Goal: Information Seeking & Learning: Check status

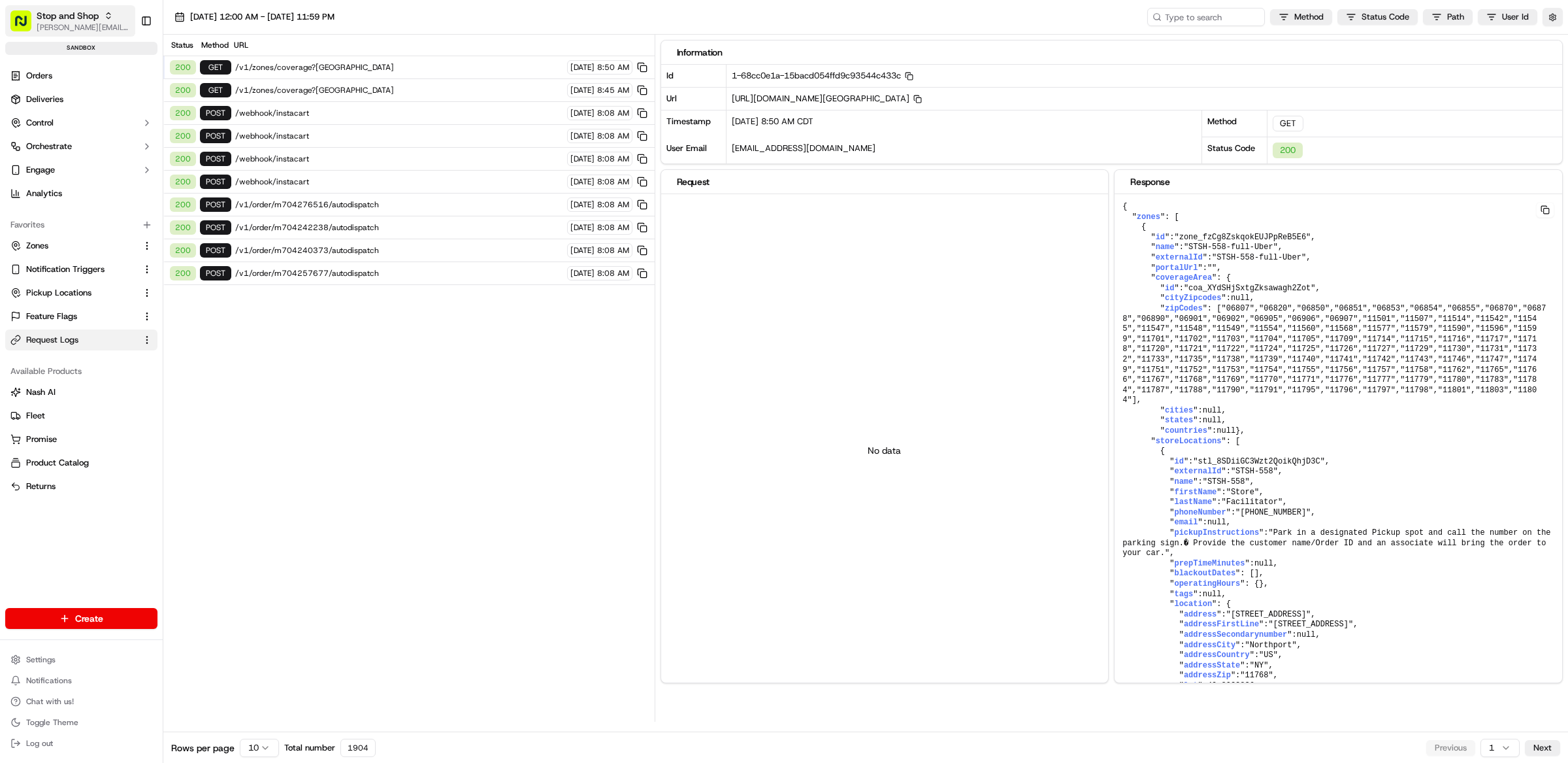
click at [52, 25] on span "[PERSON_NAME][EMAIL_ADDRESS][DOMAIN_NAME]" at bounding box center [83, 28] width 94 height 11
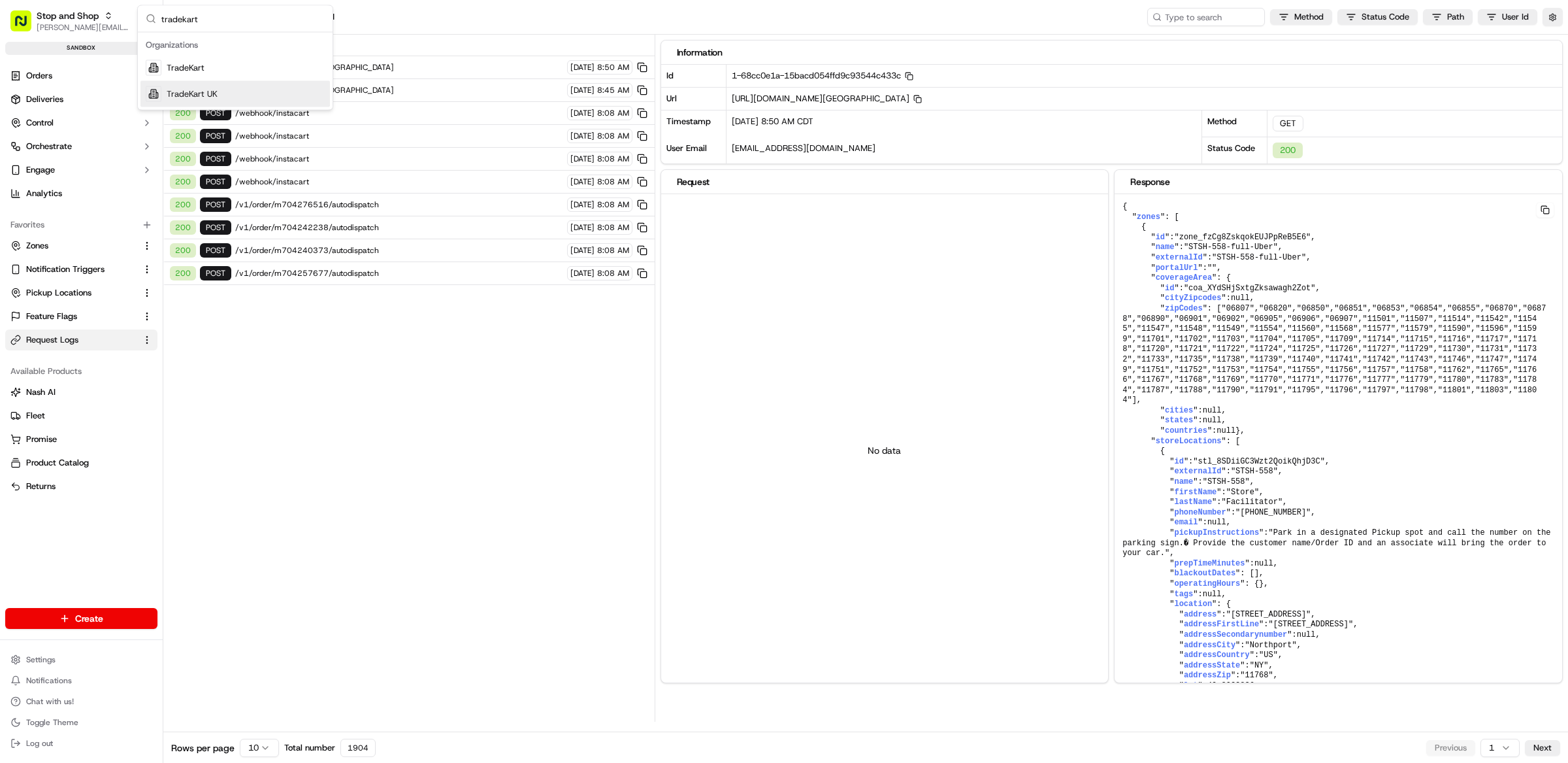
type input "tradekart"
click at [230, 93] on div "TradeKart UK" at bounding box center [235, 94] width 189 height 27
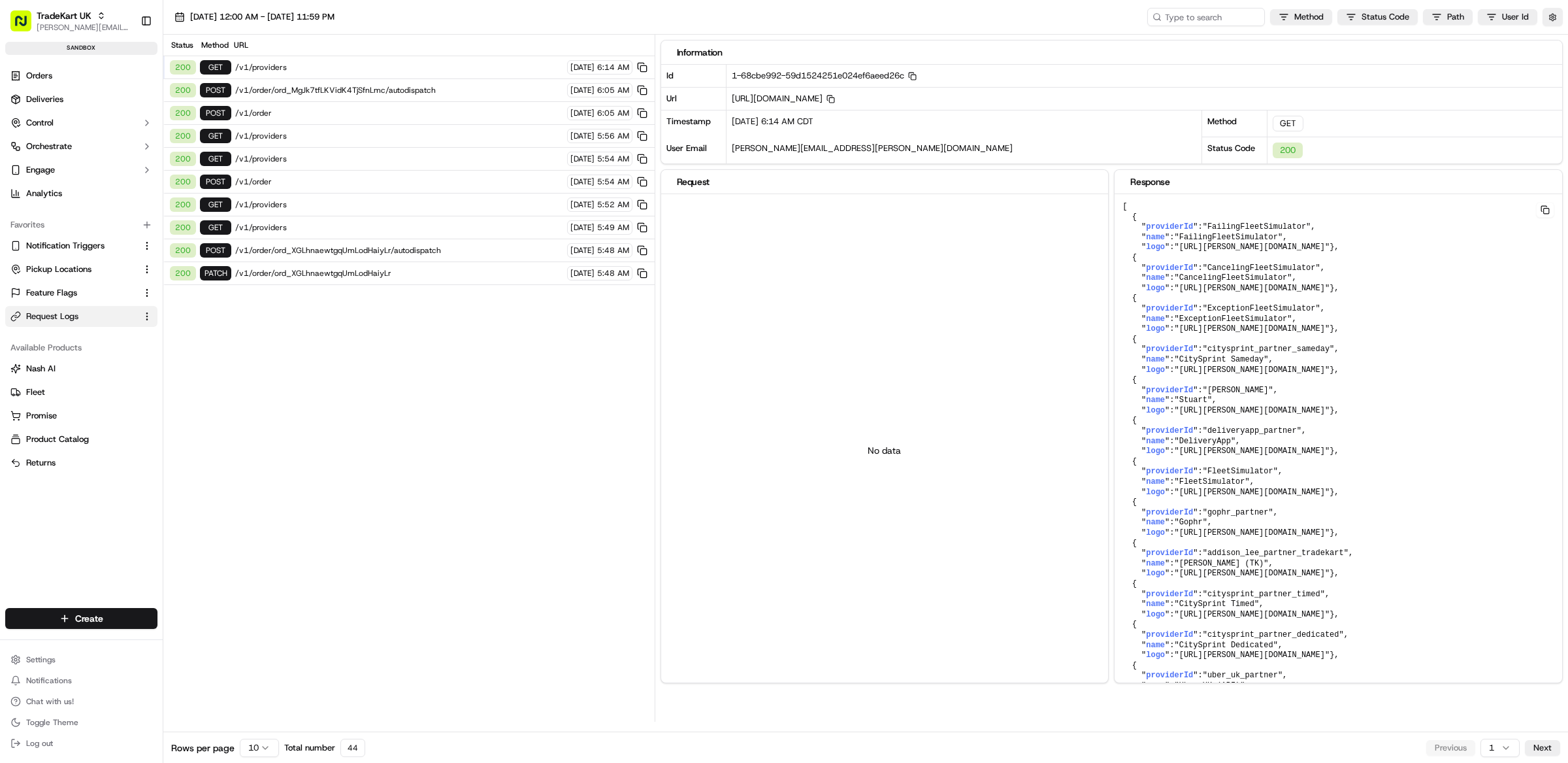
click at [314, 89] on span "/v1/order/ord_MgJk7tfLKVidK4TjSfnLmc/autodispatch" at bounding box center [399, 90] width 328 height 11
click at [244, 14] on span "09/18/2025 12:00 AM - 09/18/2025 11:59 PM" at bounding box center [262, 17] width 145 height 12
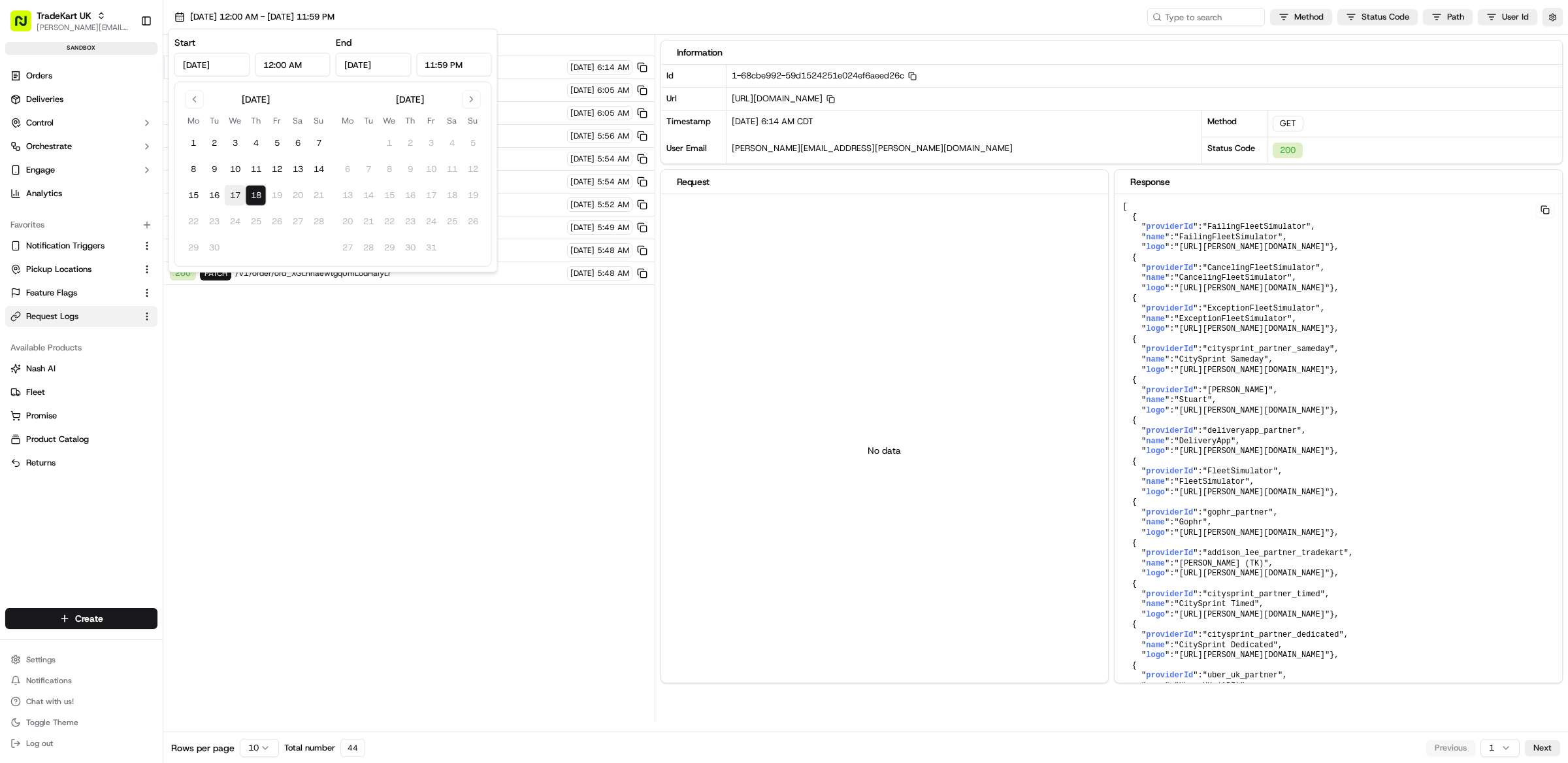
click at [233, 187] on button "17" at bounding box center [234, 195] width 21 height 21
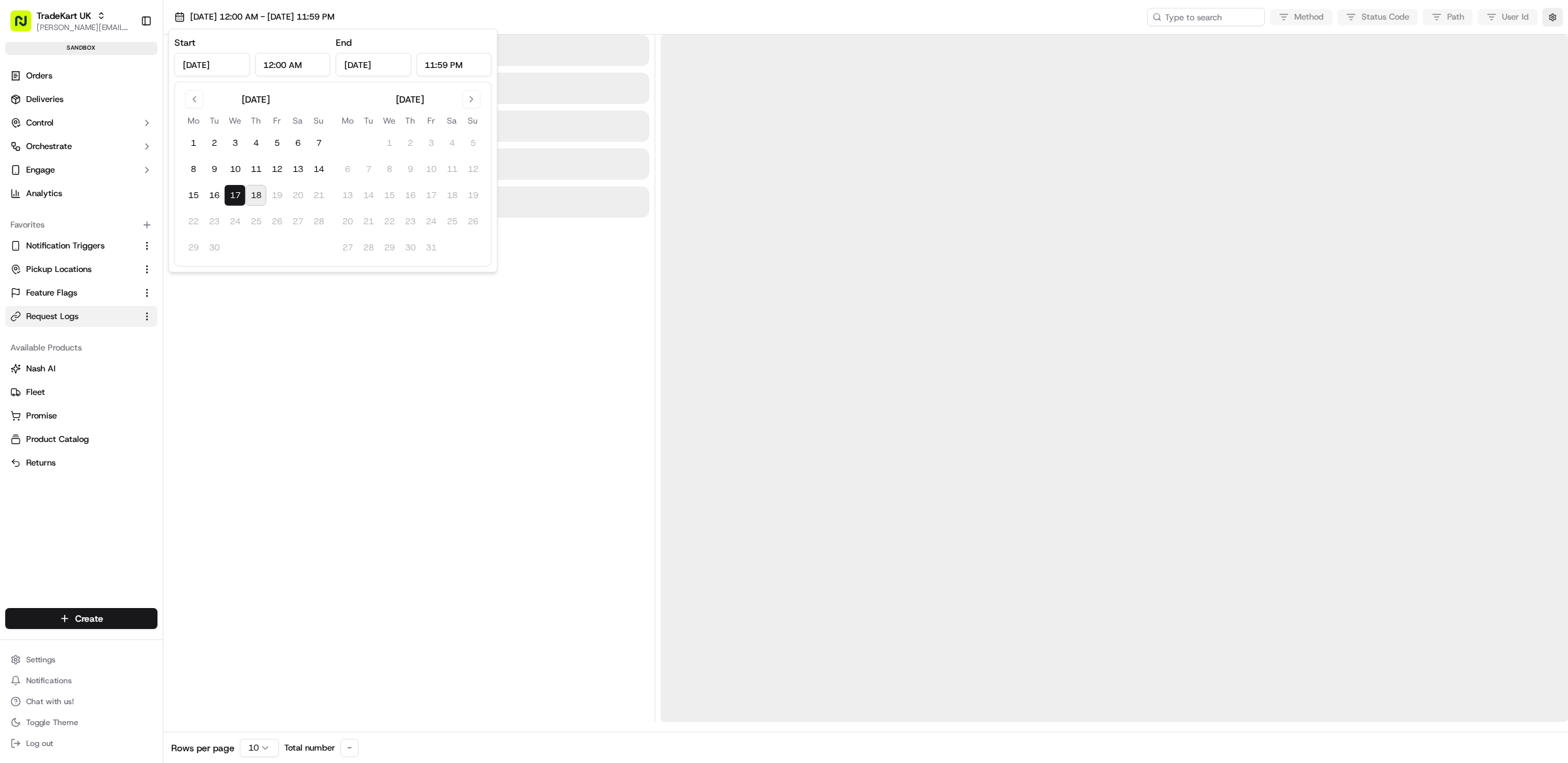
type input "Sep 17, 2025"
click at [257, 194] on button "18" at bounding box center [256, 195] width 21 height 21
type input "Sep 18, 2025"
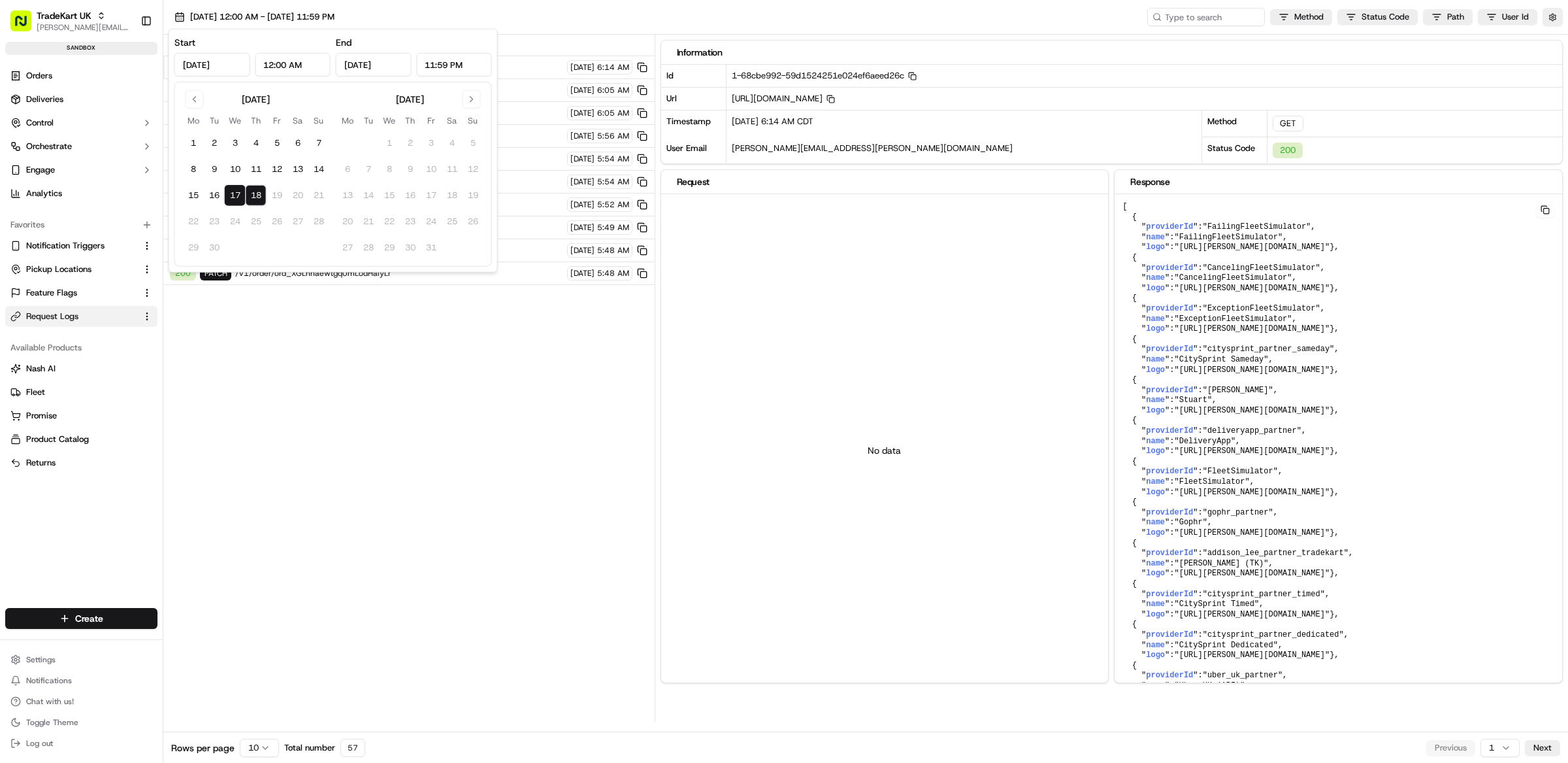
click at [434, 408] on div "Status Method URL 200 GET /v1/providers 09/18/2025 6:14 AM 200 POST /v1/order/o…" at bounding box center [408, 378] width 491 height 687
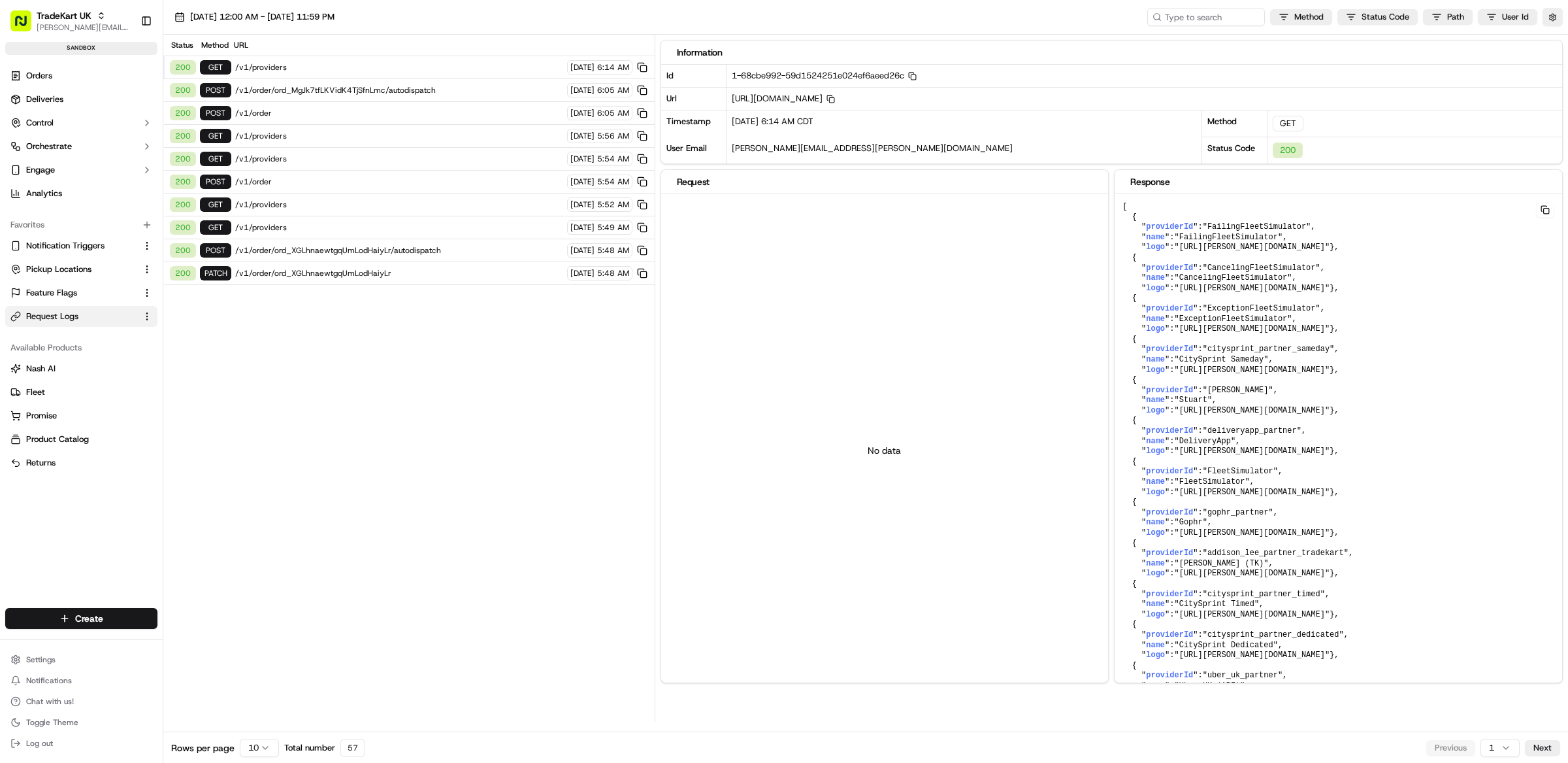
click at [340, 92] on span "/v1/order/ord_MgJk7tfLKVidK4TjSfnLmc/autodispatch" at bounding box center [399, 90] width 328 height 11
click at [82, 296] on link "Feature Flags" at bounding box center [74, 292] width 126 height 12
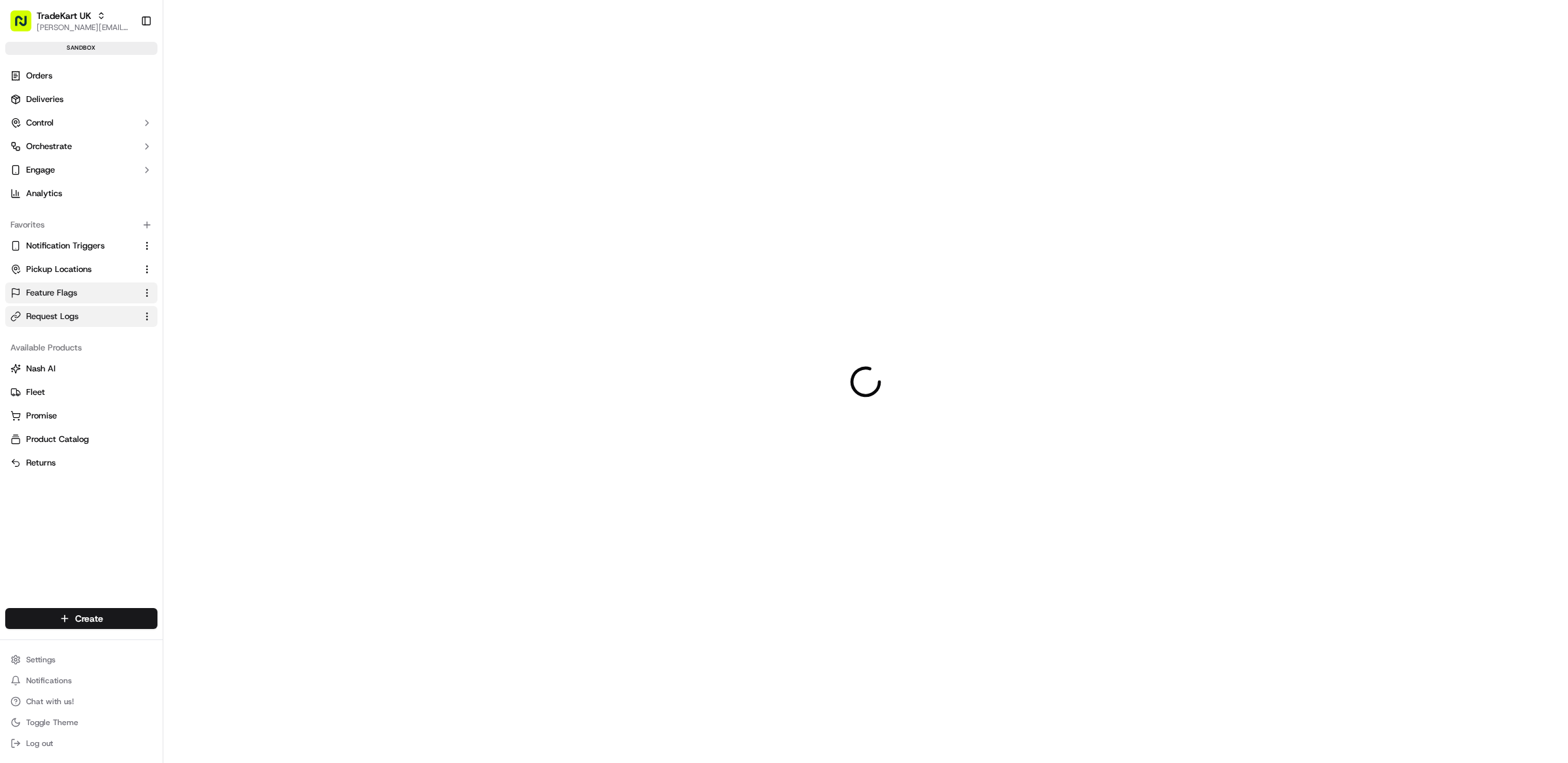
click at [85, 312] on link "Request Logs" at bounding box center [74, 316] width 126 height 12
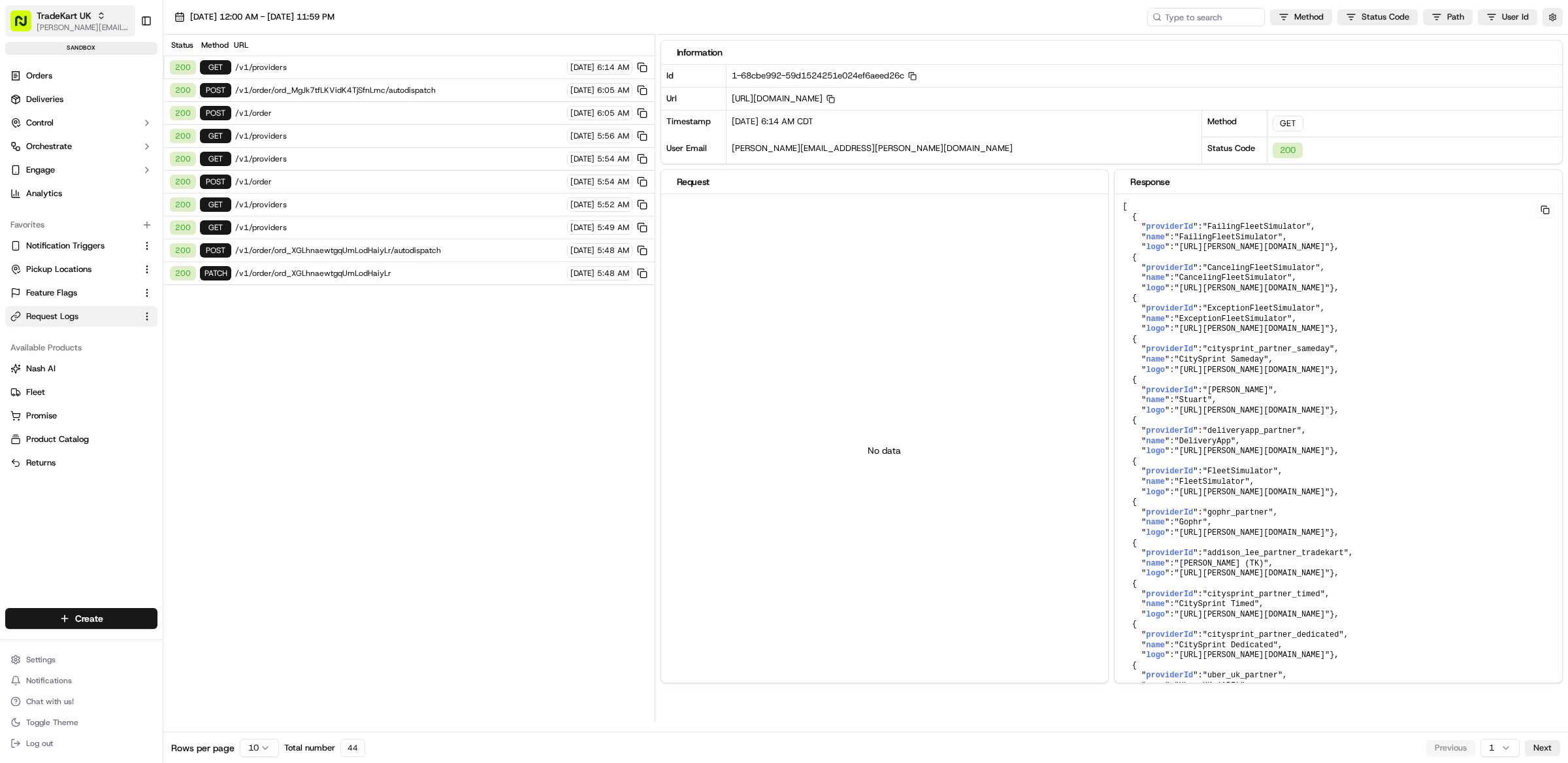
click at [61, 19] on span "TradeKart UK" at bounding box center [64, 15] width 55 height 13
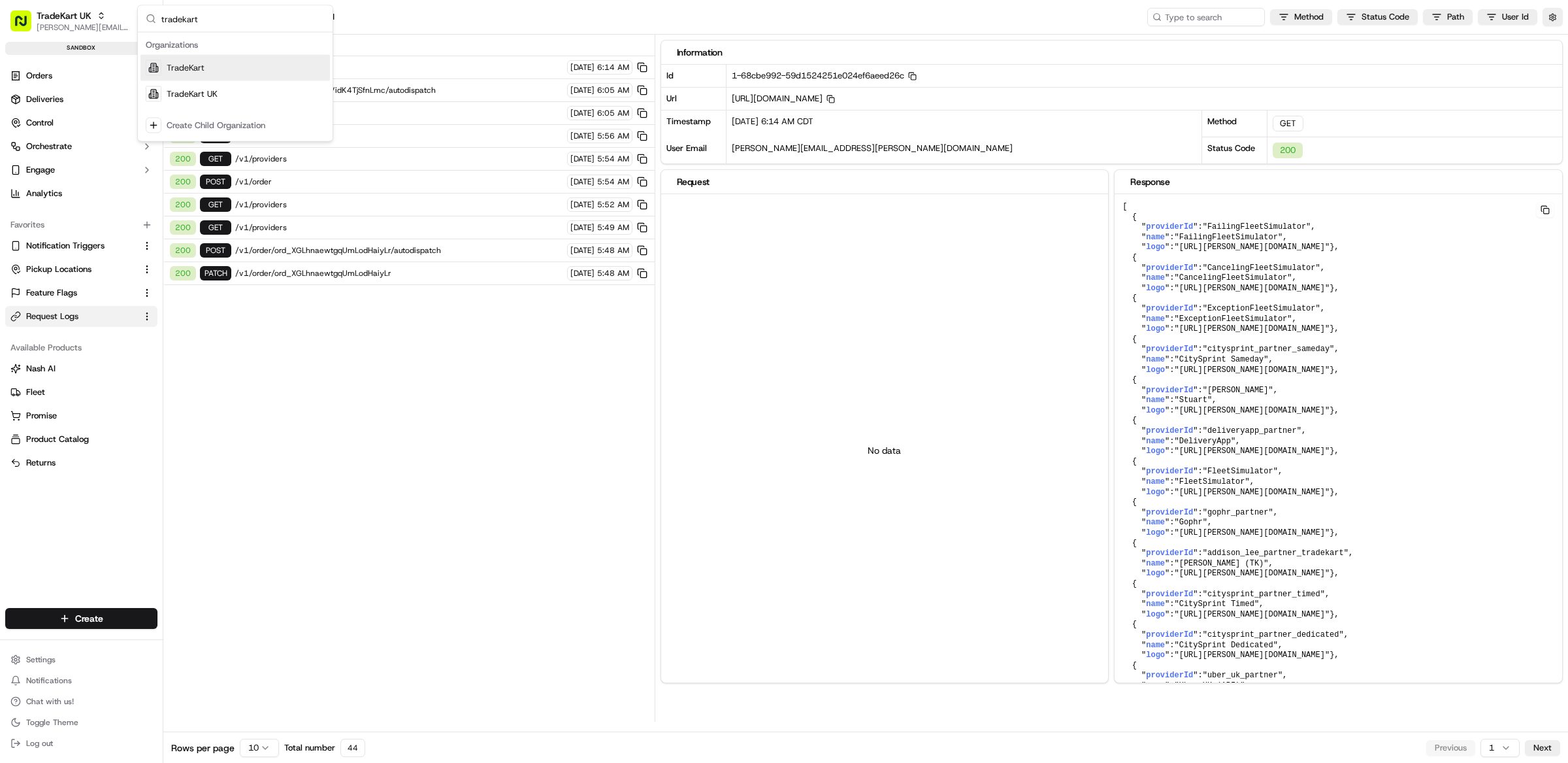
type input "tradekart"
click at [228, 90] on div "TradeKart UK" at bounding box center [235, 94] width 189 height 27
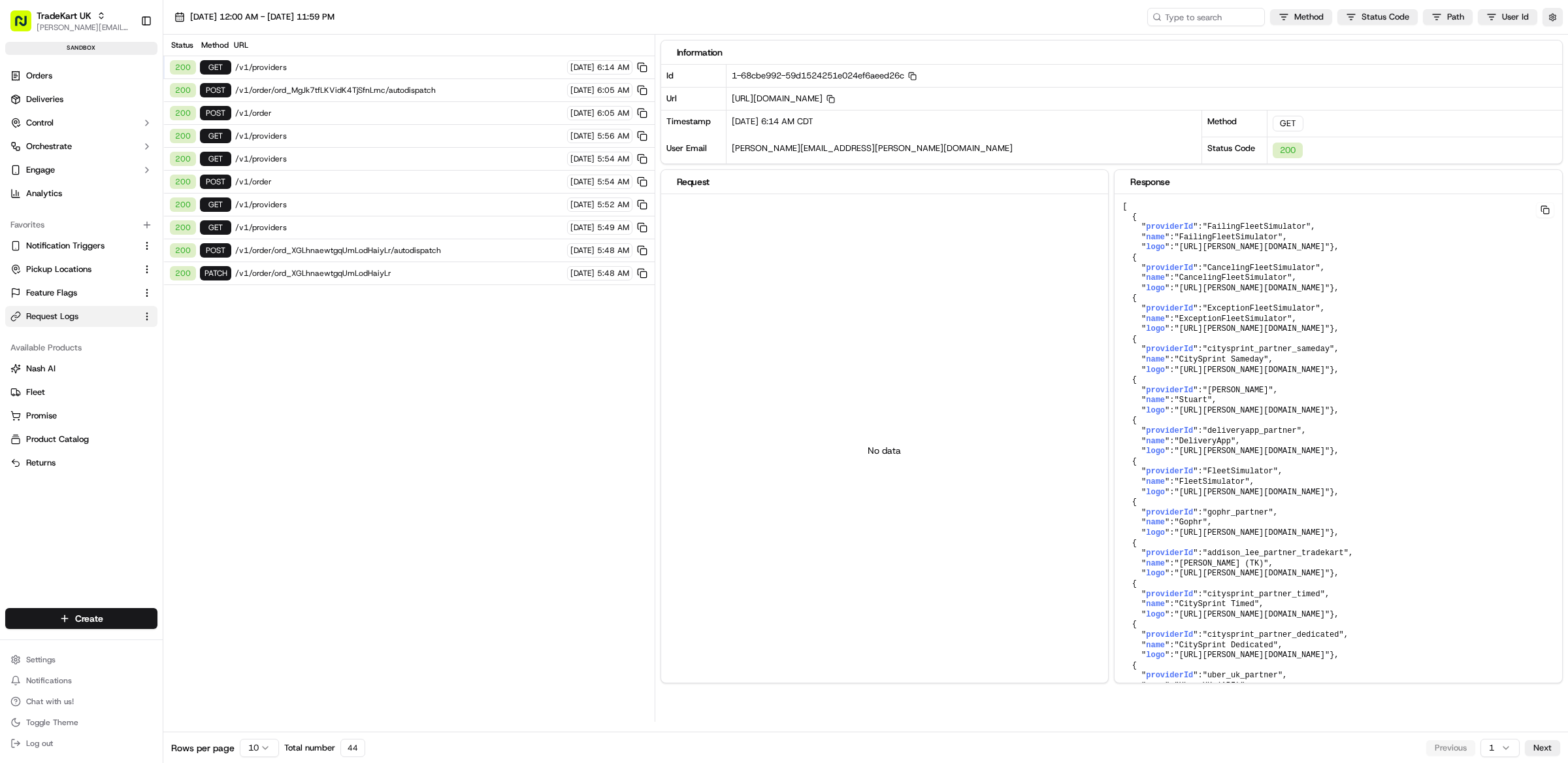
click at [455, 355] on div "Status Method URL 200 GET /v1/providers 09/18/2025 6:14 AM 200 POST /v1/order/o…" at bounding box center [408, 378] width 491 height 687
